Goal: Task Accomplishment & Management: Complete application form

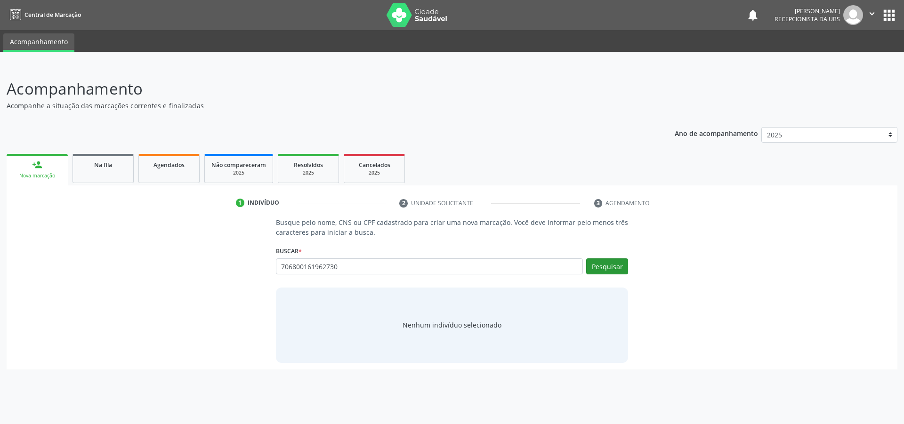
type input "706800161962730"
click at [602, 264] on button "Pesquisar" at bounding box center [607, 267] width 42 height 16
type input "706800161962730"
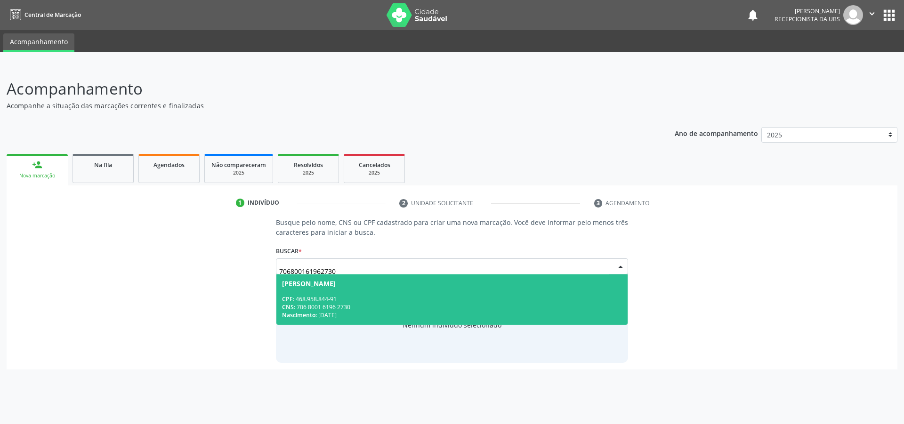
click at [334, 311] on div "Nascimento: [DATE]" at bounding box center [452, 315] width 340 height 8
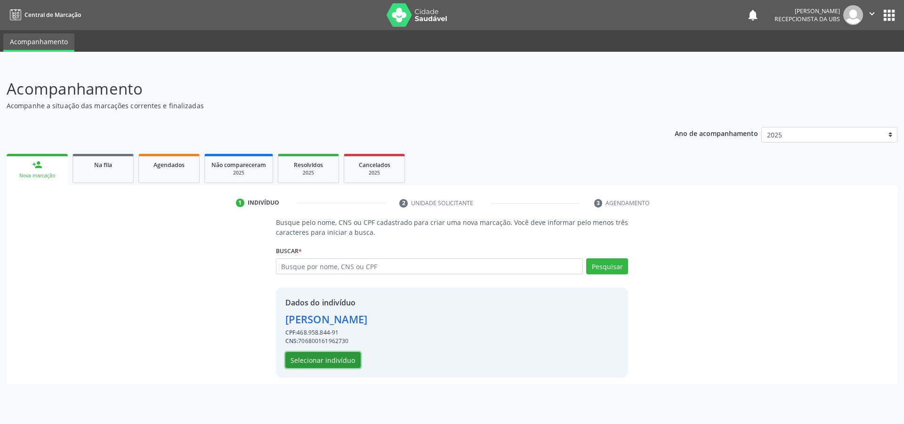
click at [338, 358] on button "Selecionar indivíduo" at bounding box center [322, 360] width 75 height 16
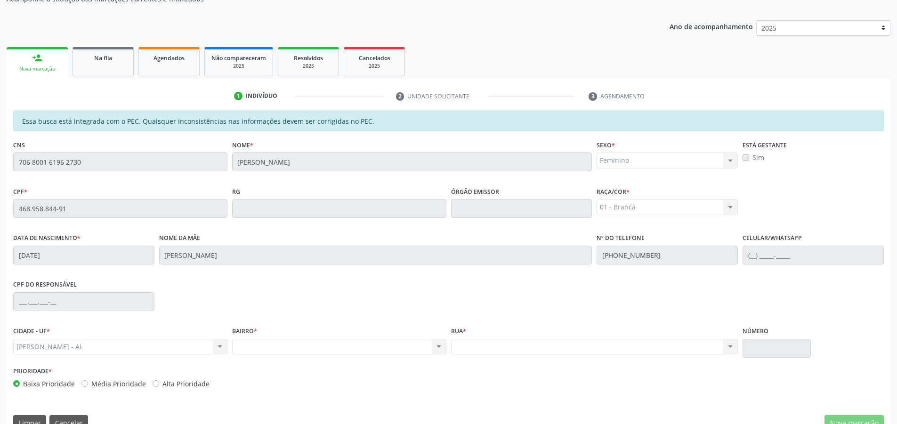
scroll to position [127, 0]
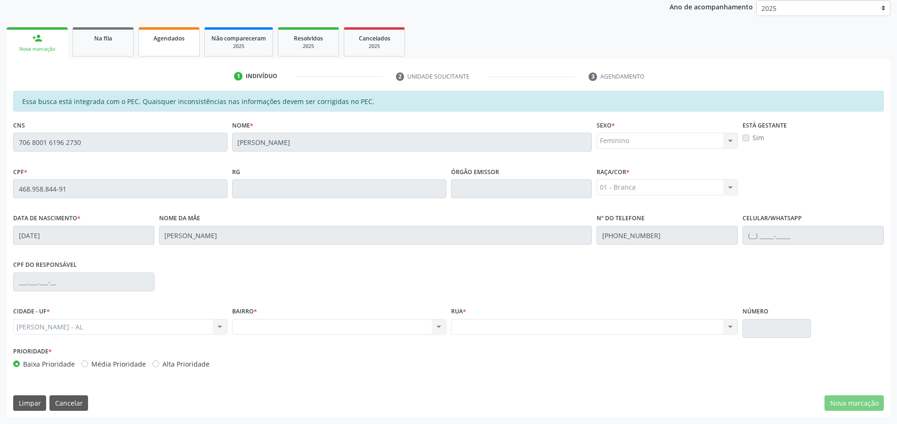
click at [169, 49] on link "Agendados" at bounding box center [168, 41] width 61 height 29
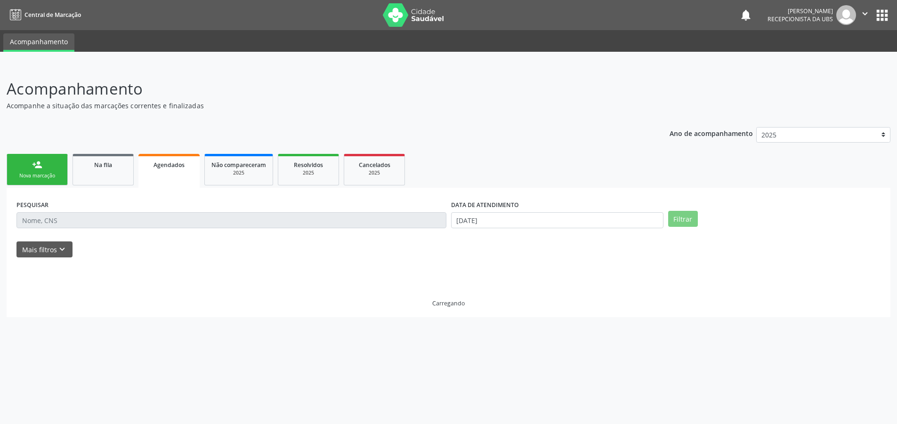
scroll to position [0, 0]
click at [40, 163] on div "person_add" at bounding box center [37, 165] width 10 height 10
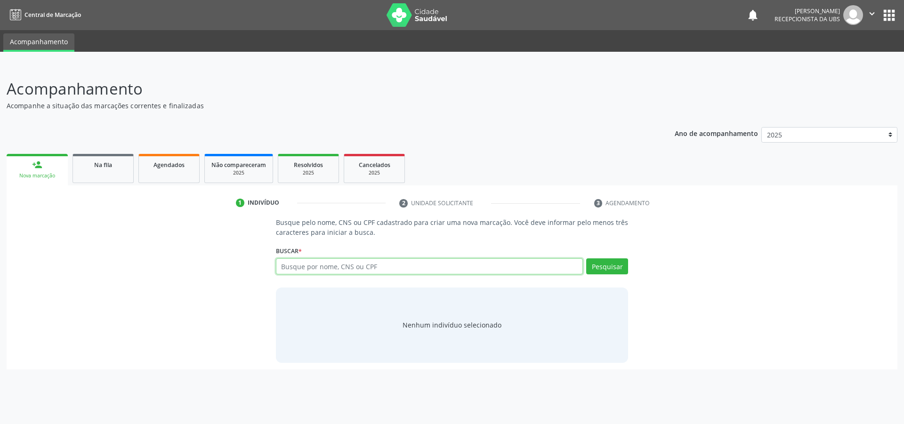
click at [388, 267] on input "text" at bounding box center [429, 267] width 307 height 16
type input "700602986977870"
click at [609, 265] on button "Pesquisar" at bounding box center [607, 267] width 42 height 16
click at [599, 268] on button "Pesquisar" at bounding box center [607, 267] width 42 height 16
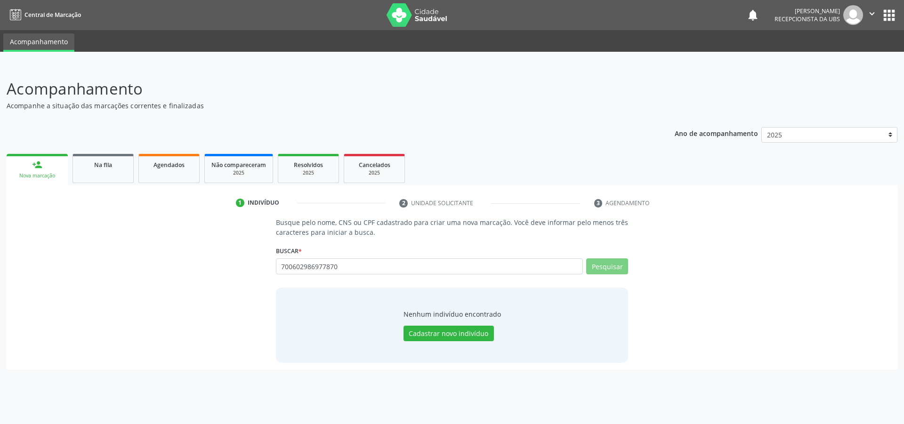
click at [591, 272] on button "Pesquisar" at bounding box center [607, 267] width 42 height 16
click at [168, 169] on span "Agendados" at bounding box center [169, 165] width 31 height 8
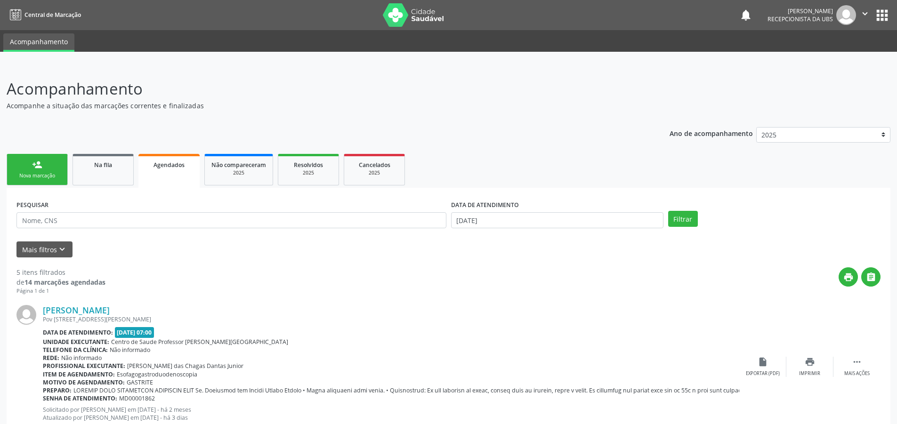
click at [40, 162] on div "person_add" at bounding box center [37, 165] width 10 height 10
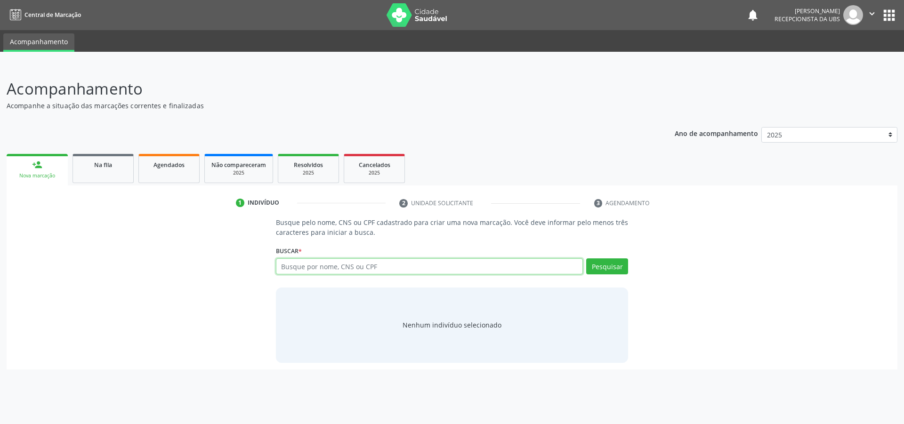
click at [349, 264] on input "text" at bounding box center [429, 267] width 307 height 16
type input "700602986977870"
click at [614, 264] on button "Pesquisar" at bounding box center [607, 267] width 42 height 16
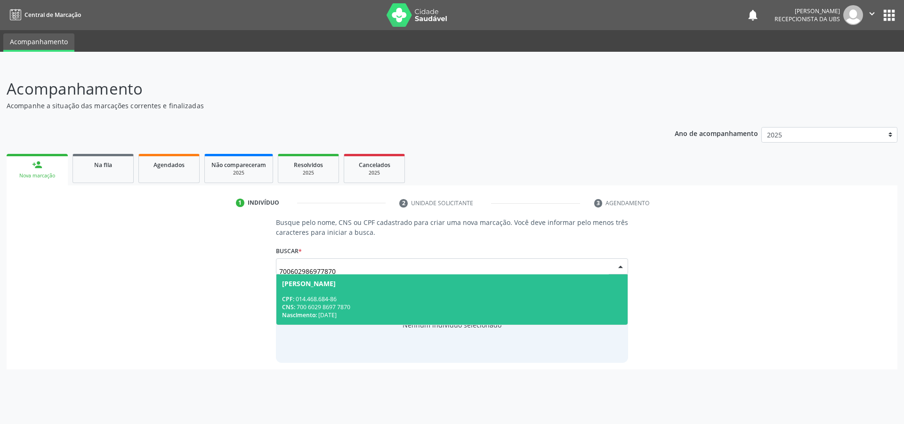
click at [391, 288] on span "[PERSON_NAME] CPF: 014.468.684-86 CNS: 700 6029 8697 7870 Nascimento: [DATE]" at bounding box center [452, 300] width 352 height 50
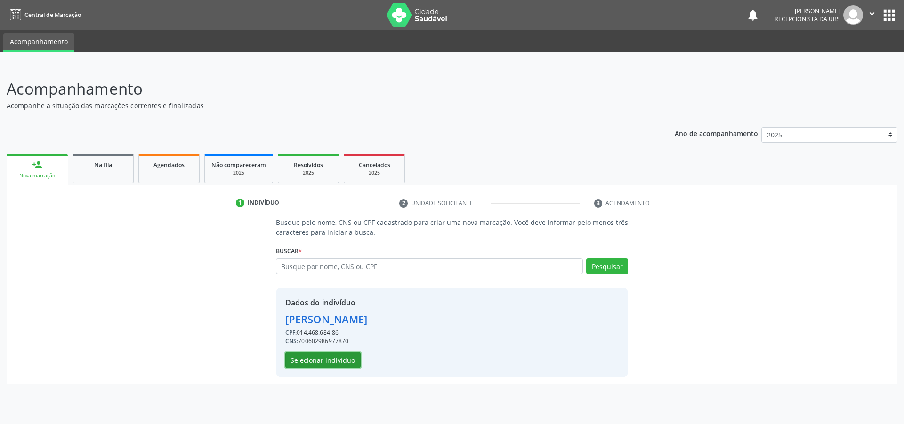
click at [349, 363] on button "Selecionar indivíduo" at bounding box center [322, 360] width 75 height 16
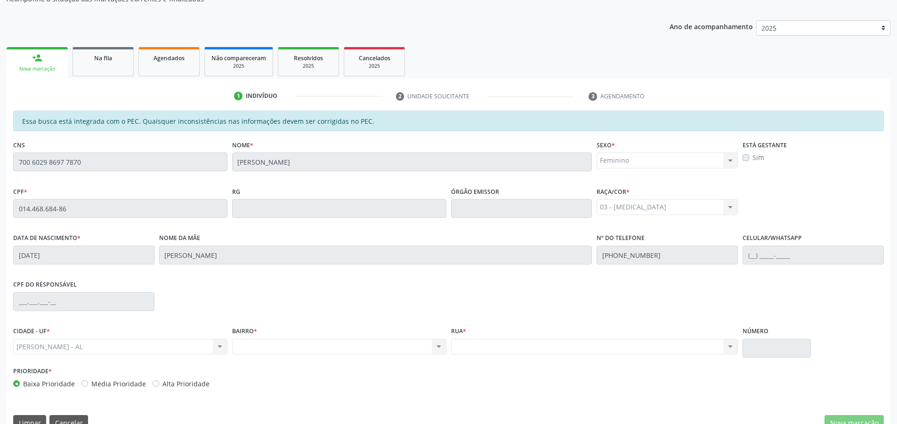
scroll to position [127, 0]
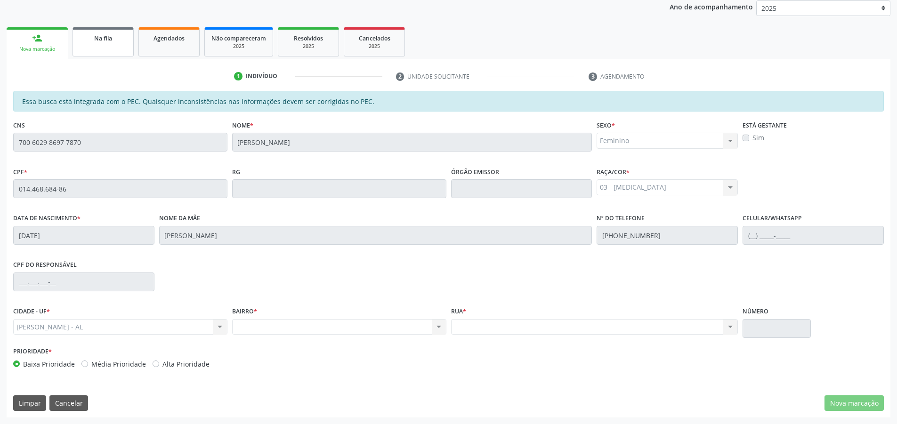
click at [102, 38] on span "Na fila" at bounding box center [103, 38] width 18 height 8
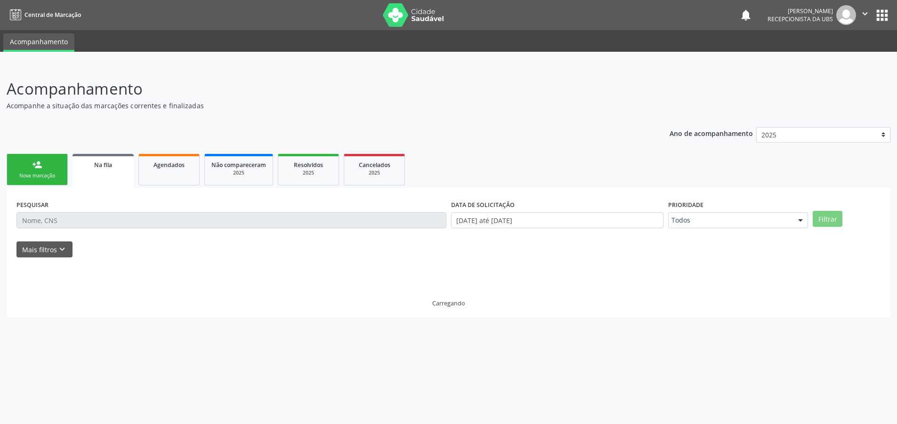
scroll to position [0, 0]
click at [40, 170] on link "person_add Nova marcação" at bounding box center [37, 170] width 61 height 32
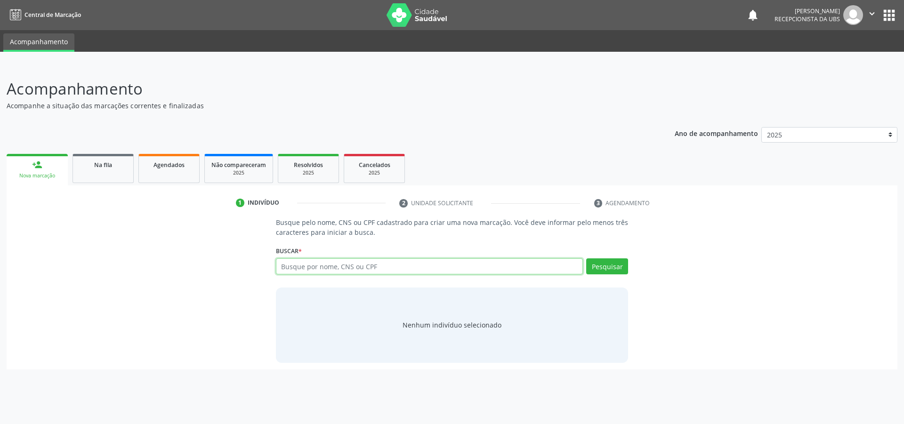
click at [356, 267] on input "text" at bounding box center [429, 267] width 307 height 16
type input "708006326184525"
click at [614, 264] on button "Pesquisar" at bounding box center [607, 267] width 42 height 16
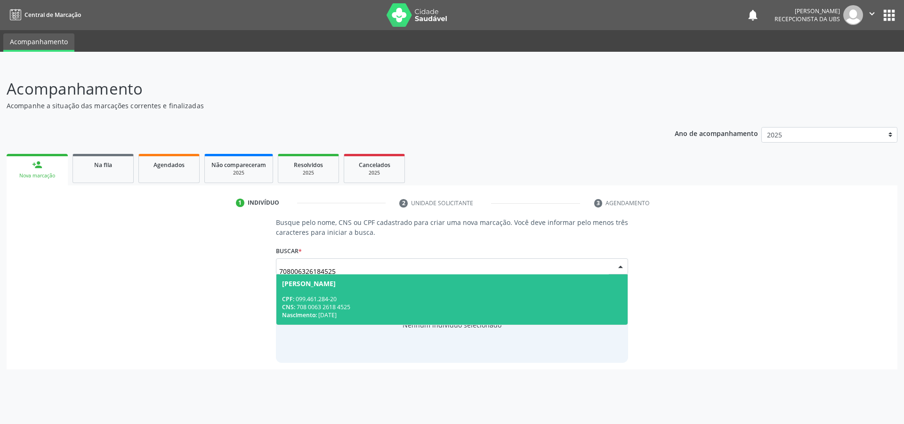
click at [465, 291] on span "[PERSON_NAME] CPF: 099.461.284-20 CNS: 708 0063 2618 4525 Nascimento: [DATE]" at bounding box center [452, 300] width 352 height 50
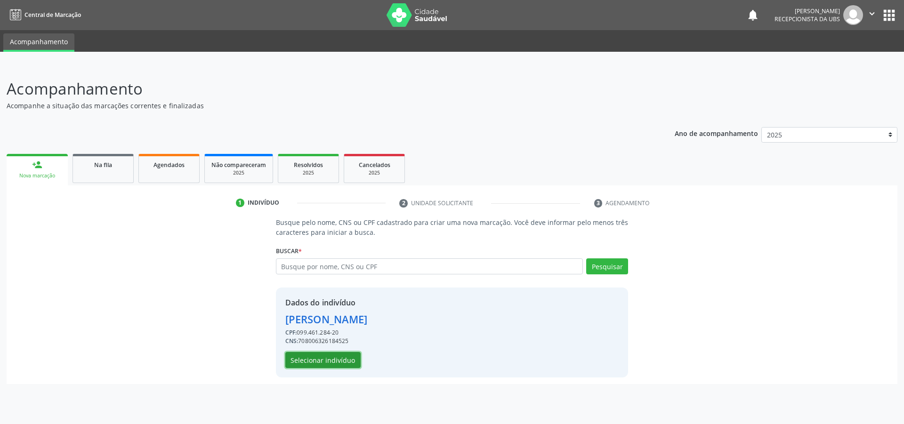
click at [335, 360] on button "Selecionar indivíduo" at bounding box center [322, 360] width 75 height 16
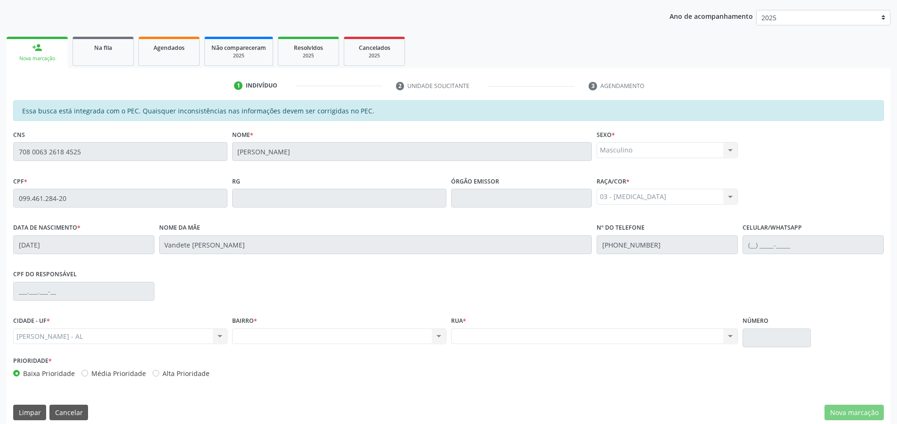
scroll to position [127, 0]
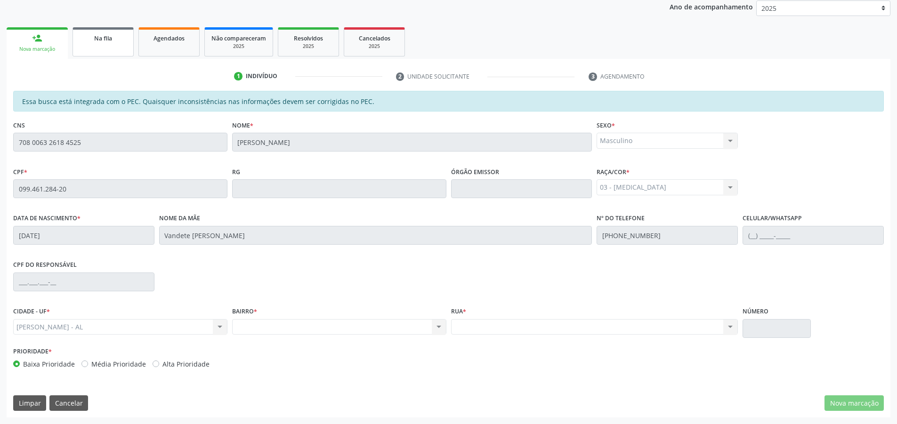
click at [104, 43] on link "Na fila" at bounding box center [103, 41] width 61 height 29
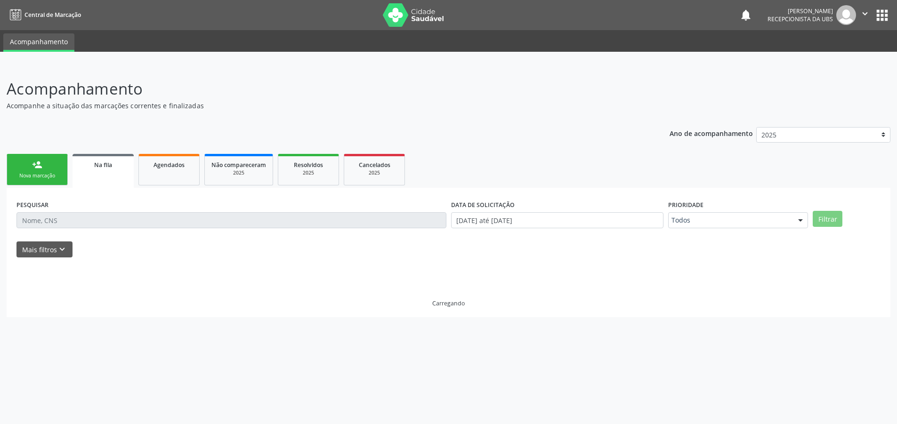
scroll to position [0, 0]
click at [45, 172] on div "Nova marcação" at bounding box center [37, 175] width 47 height 7
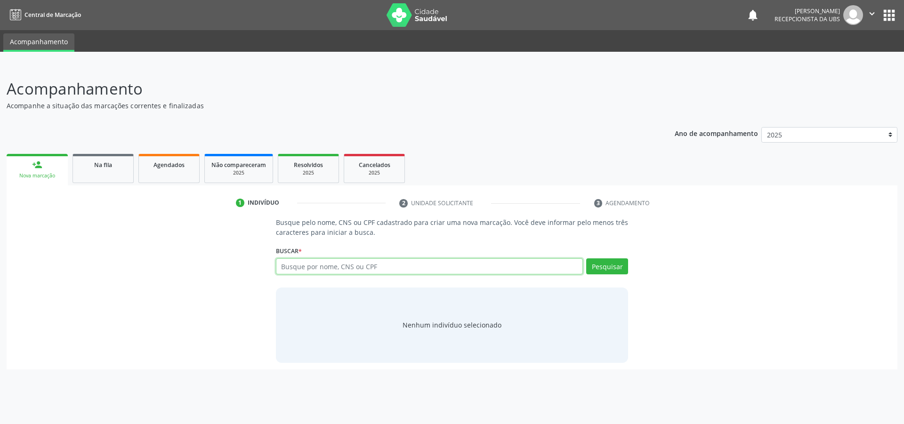
click at [323, 266] on input "text" at bounding box center [429, 267] width 307 height 16
type input "701103855921980"
click at [606, 270] on button "Pesquisar" at bounding box center [607, 267] width 42 height 16
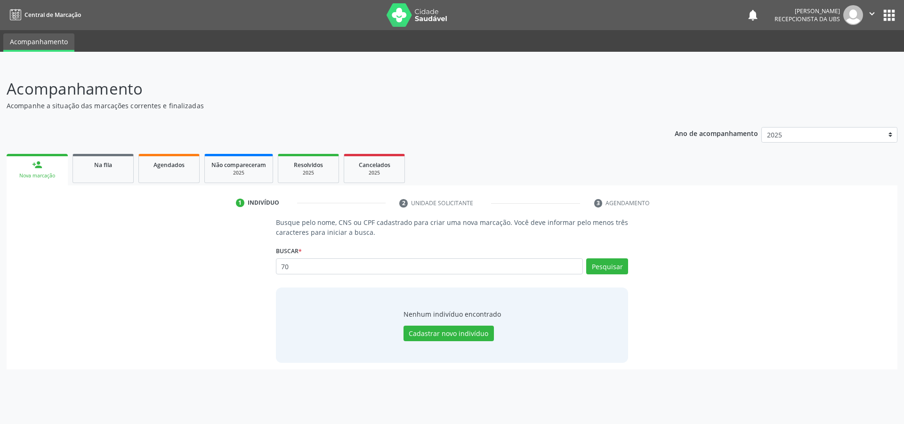
type input "7"
click at [601, 268] on button "Pesquisar" at bounding box center [607, 267] width 42 height 16
click at [342, 271] on input "08737528483" at bounding box center [429, 267] width 307 height 16
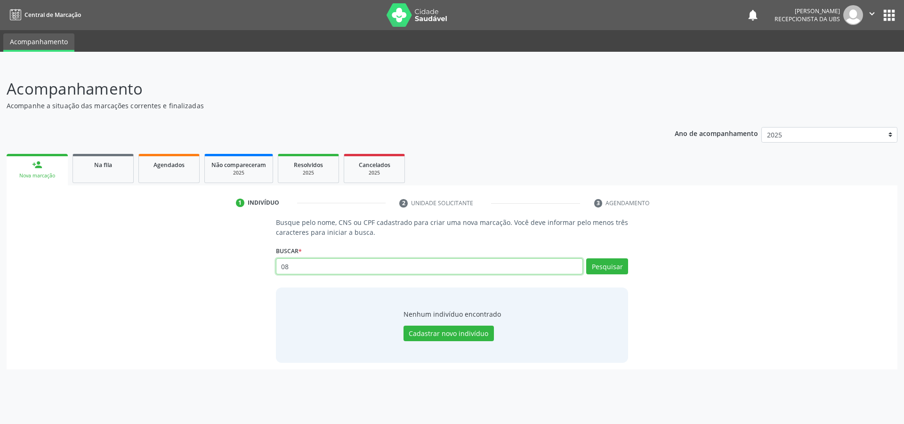
type input "0"
click at [608, 267] on button "Pesquisar" at bounding box center [607, 267] width 42 height 16
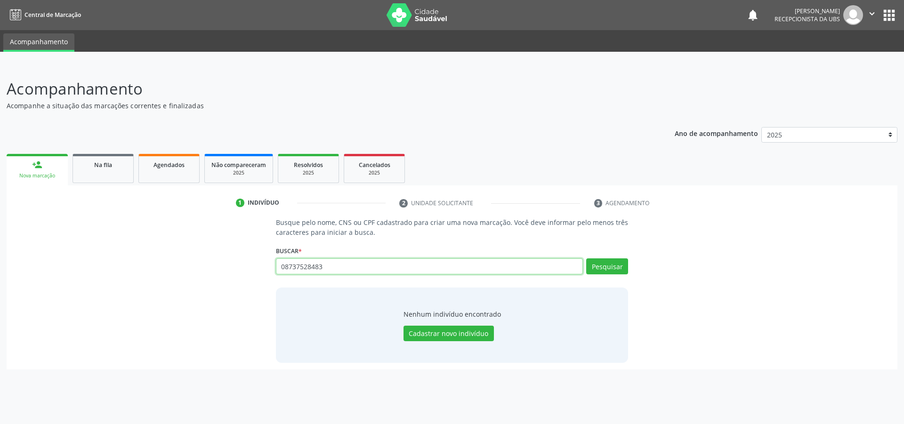
click at [343, 270] on input "08737528483" at bounding box center [429, 267] width 307 height 16
type input "0"
type input "701103855921980"
click at [605, 269] on button "Pesquisar" at bounding box center [607, 267] width 42 height 16
type input "7"
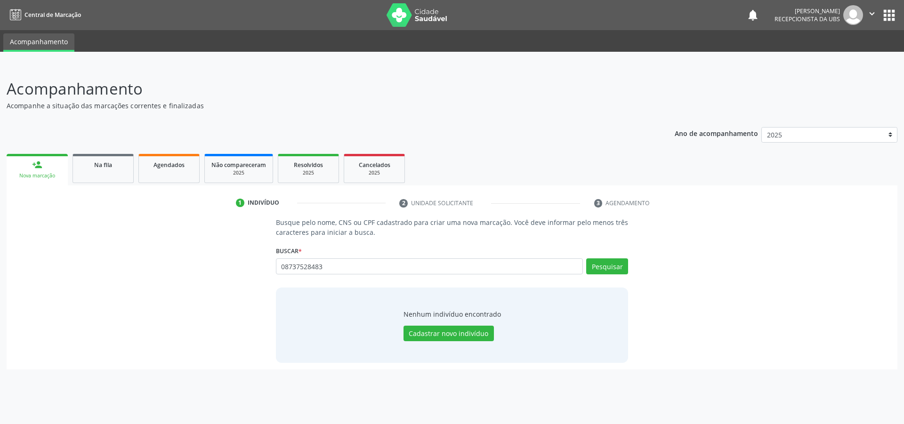
type input "08737528483"
click at [607, 265] on button "Pesquisar" at bounding box center [607, 267] width 42 height 16
click at [178, 169] on link "Agendados" at bounding box center [168, 168] width 61 height 29
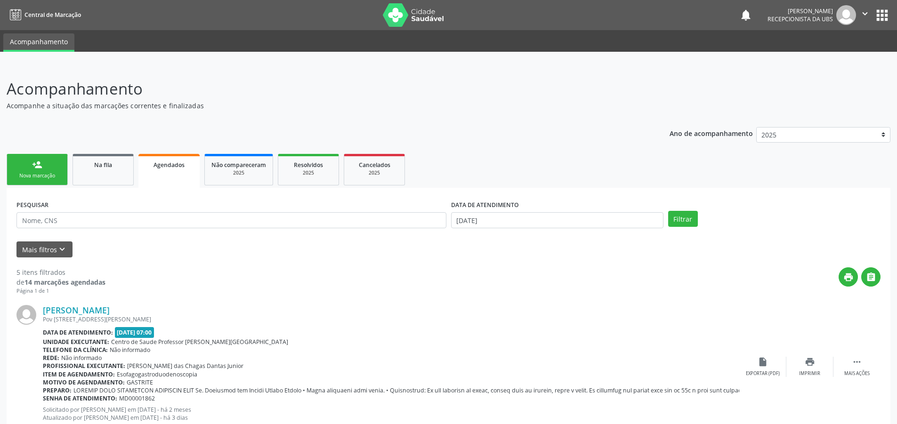
click at [39, 169] on div "person_add" at bounding box center [37, 165] width 10 height 10
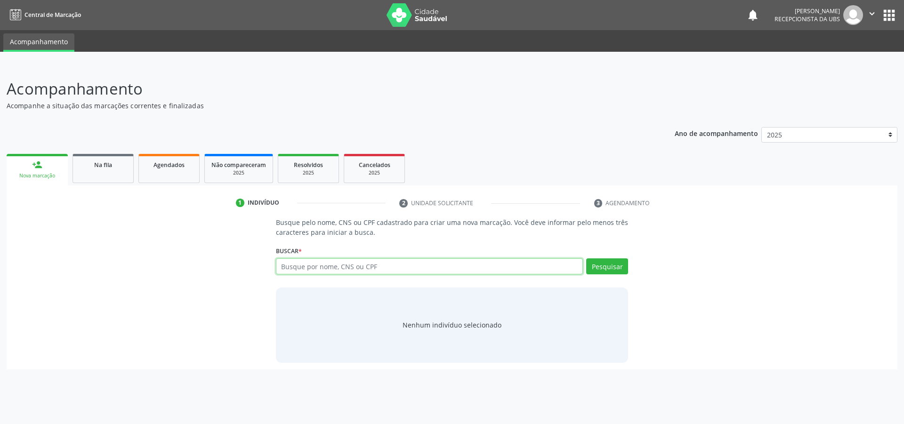
click at [357, 264] on input "text" at bounding box center [429, 267] width 307 height 16
click at [607, 269] on button "Pesquisar" at bounding box center [607, 267] width 42 height 16
click at [356, 267] on input "08737528483" at bounding box center [429, 267] width 307 height 16
type input "0"
drag, startPoint x: 114, startPoint y: 167, endPoint x: 115, endPoint y: 171, distance: 4.7
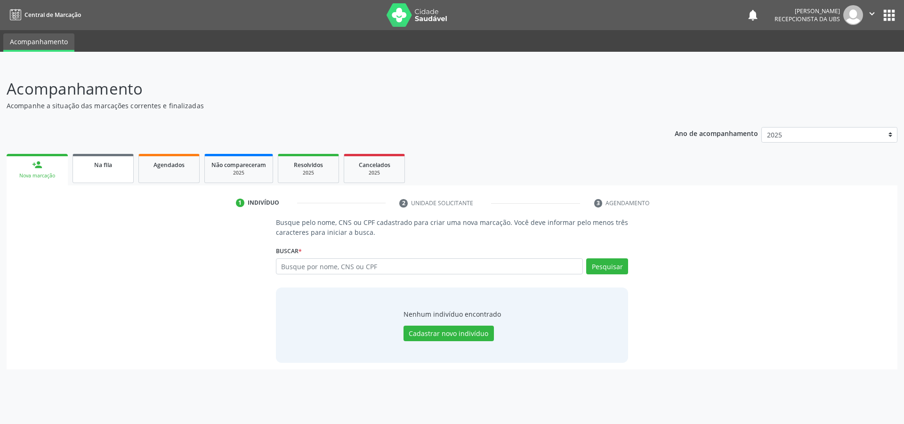
click at [115, 167] on div "Na fila" at bounding box center [103, 165] width 47 height 10
